Goal: Navigation & Orientation: Find specific page/section

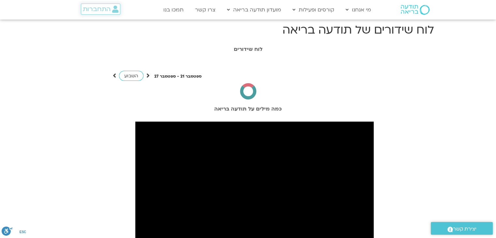
click at [97, 6] on span "התחברות" at bounding box center [97, 9] width 28 height 7
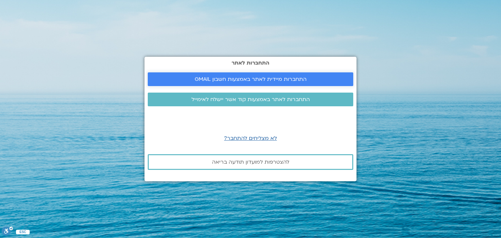
click at [185, 75] on link "התחברות מיידית לאתר באמצעות חשבון GMAIL" at bounding box center [250, 79] width 205 height 14
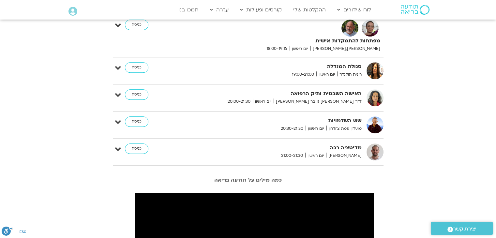
scroll to position [469, 0]
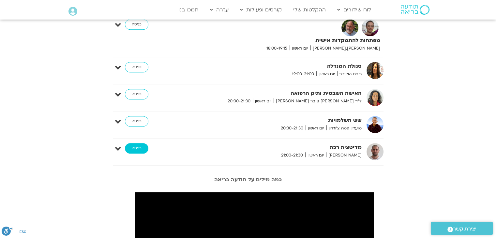
click at [131, 148] on link "כניסה" at bounding box center [136, 148] width 23 height 10
